Goal: Manage account settings

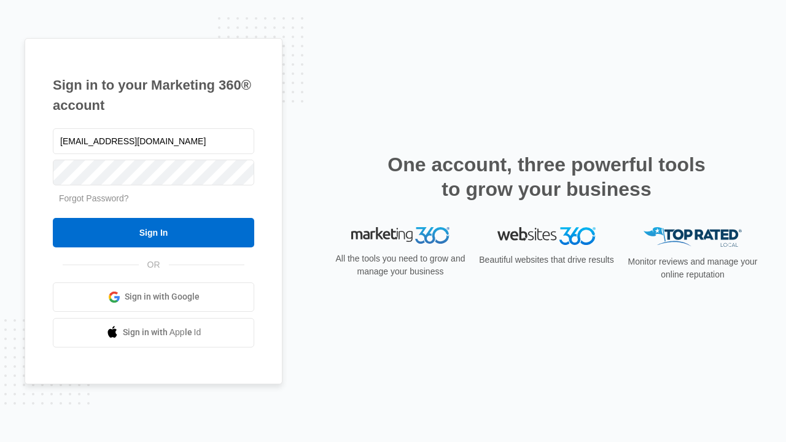
type input "[EMAIL_ADDRESS][DOMAIN_NAME]"
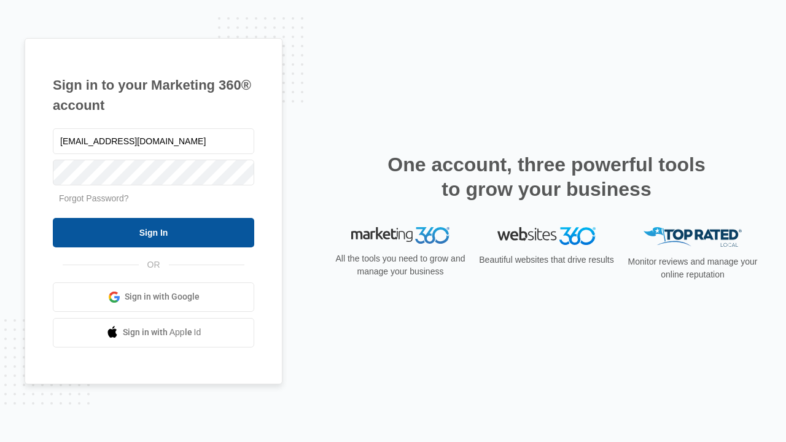
click at [154, 232] on input "Sign In" at bounding box center [153, 232] width 201 height 29
